Goal: Task Accomplishment & Management: Manage account settings

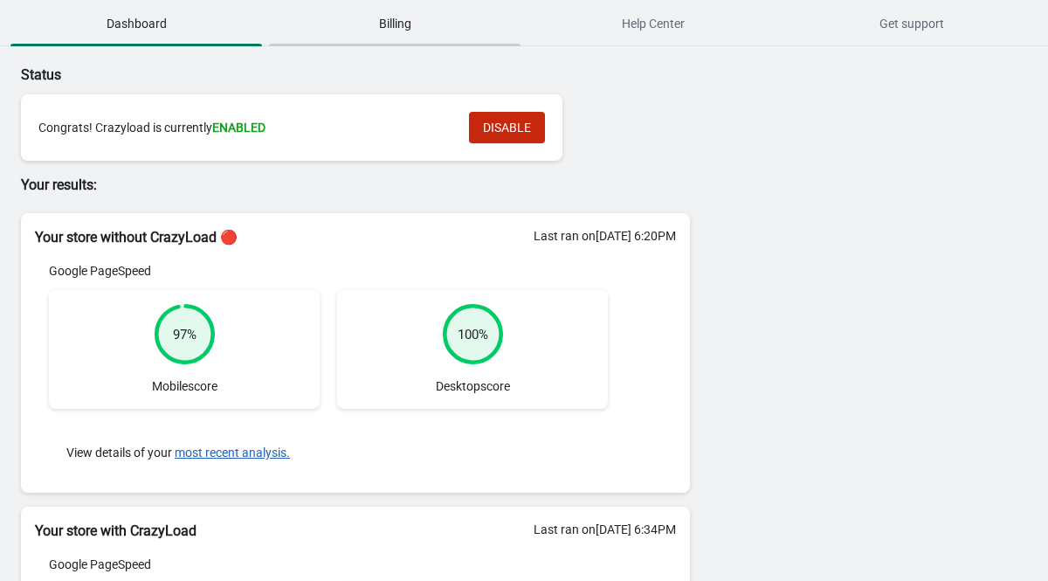
click at [398, 24] on span "Billing" at bounding box center [395, 23] width 252 height 31
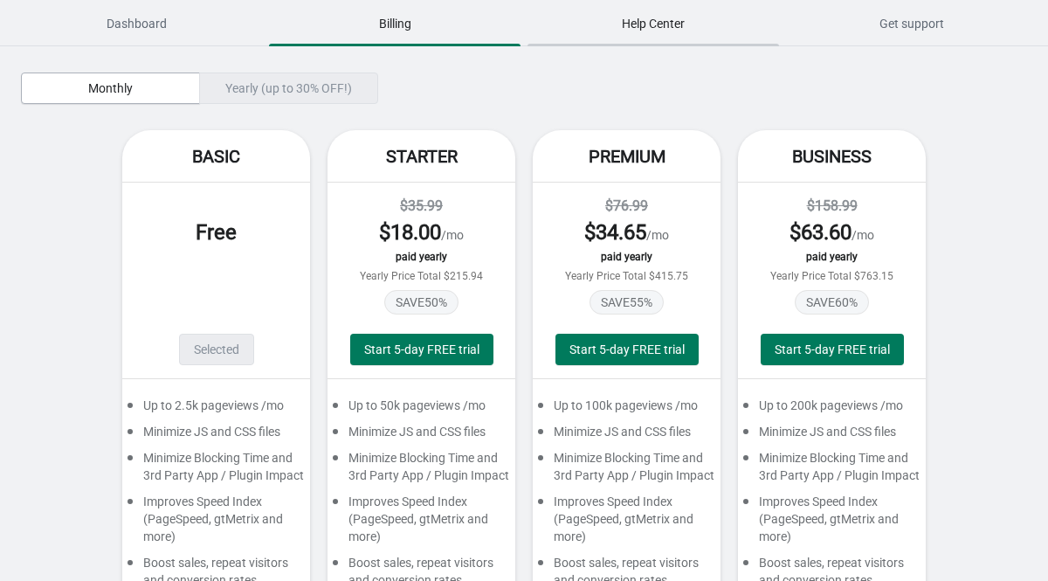
click at [672, 27] on span "Help Center" at bounding box center [654, 23] width 252 height 31
click at [923, 25] on span "Get support" at bounding box center [912, 23] width 252 height 31
click at [431, 352] on span "Start 5-day FREE trial" at bounding box center [421, 349] width 115 height 14
